Goal: Task Accomplishment & Management: Use online tool/utility

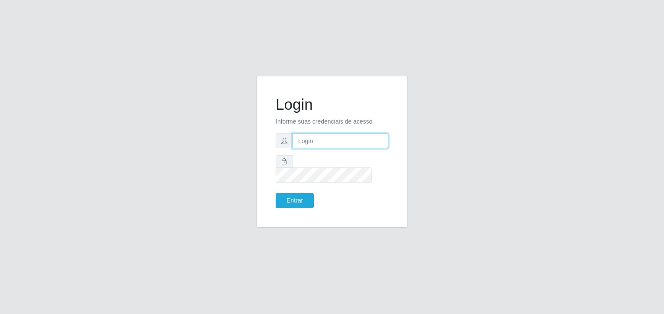
click at [363, 140] on input "text" at bounding box center [340, 140] width 96 height 15
type input "[EMAIL_ADDRESS][DOMAIN_NAME]"
click at [275, 193] on button "Entrar" at bounding box center [294, 200] width 38 height 15
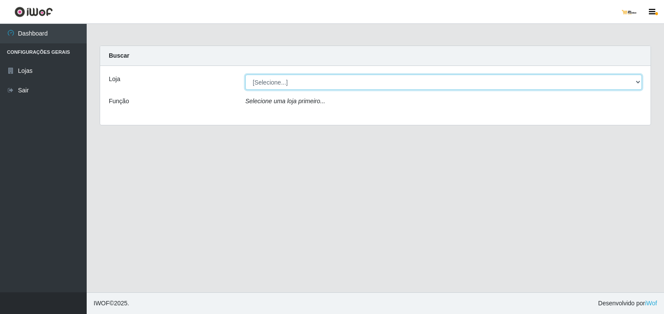
click at [356, 81] on select "[Selecione...] [GEOGRAPHIC_DATA]" at bounding box center [443, 81] width 396 height 15
select select "168"
click at [245, 74] on select "[Selecione...] [GEOGRAPHIC_DATA]" at bounding box center [443, 81] width 396 height 15
